Goal: Information Seeking & Learning: Learn about a topic

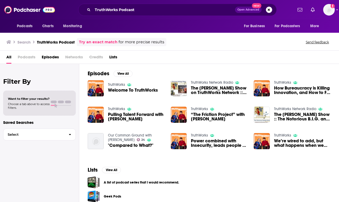
scroll to position [2, 0]
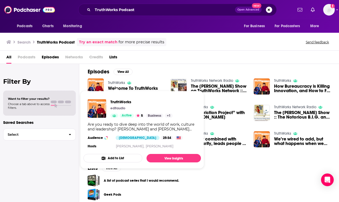
click at [114, 82] on link "TruthWorks" at bounding box center [116, 83] width 17 height 4
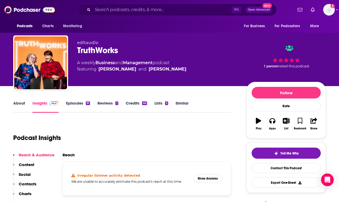
click at [90, 48] on div "TruthWorks" at bounding box center [157, 50] width 161 height 10
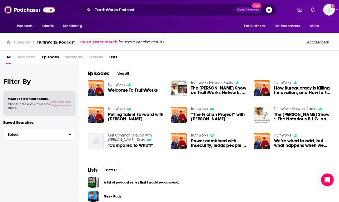
click at [256, 84] on img "How Bureaucracy is Killing Innovation, and How to Fix it! - Michele Zanini" at bounding box center [262, 88] width 16 height 16
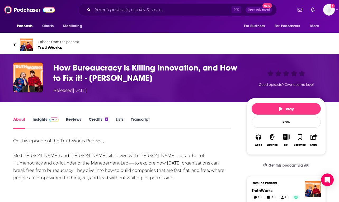
click at [49, 48] on span "TruthWorks" at bounding box center [58, 47] width 41 height 5
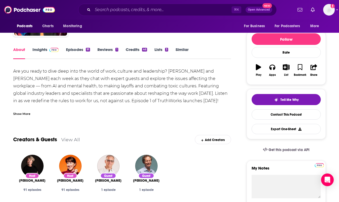
scroll to position [53, 0]
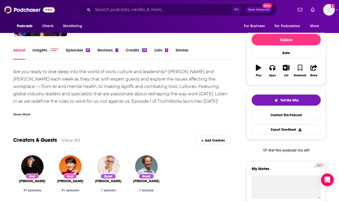
click at [50, 51] on img at bounding box center [53, 50] width 9 height 4
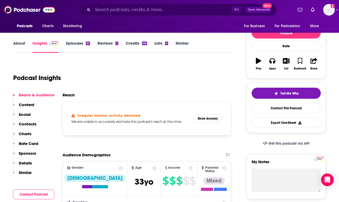
scroll to position [60, 0]
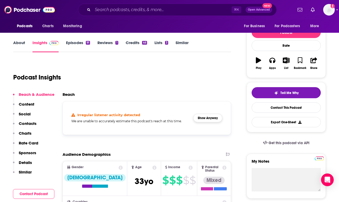
click at [210, 118] on button "Show Anyway" at bounding box center [207, 118] width 29 height 8
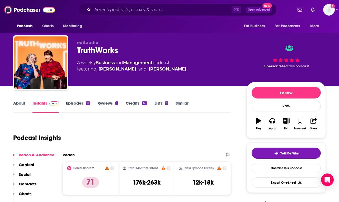
scroll to position [0, 0]
